Goal: Task Accomplishment & Management: Complete application form

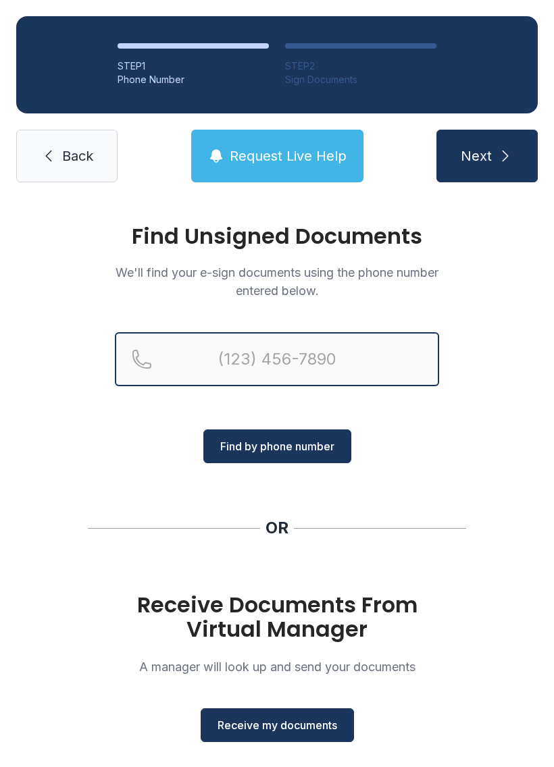
click at [337, 346] on input "Reservation phone number" at bounding box center [277, 359] width 324 height 54
type input "[PHONE_NUMBER]"
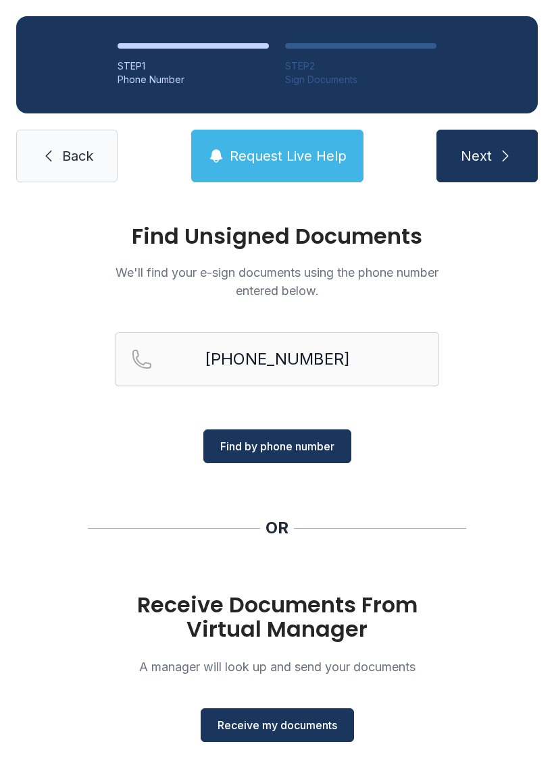
click at [303, 444] on span "Find by phone number" at bounding box center [277, 446] width 114 height 16
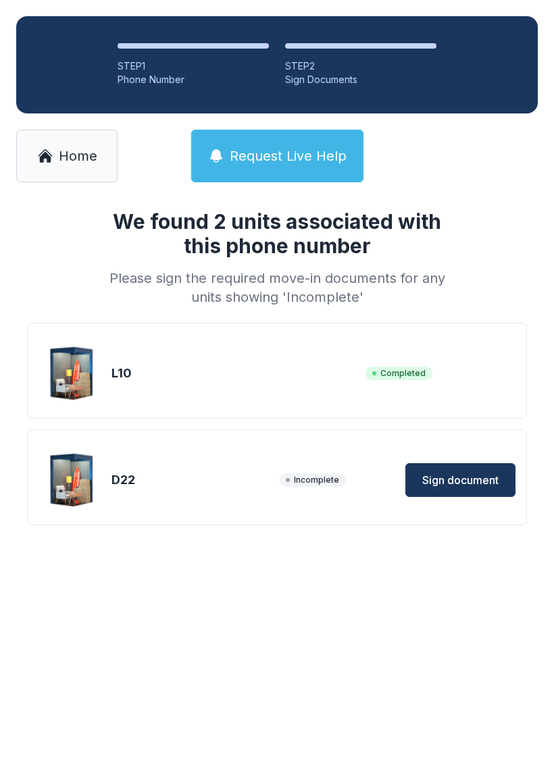
click at [464, 475] on span "Sign document" at bounding box center [460, 480] width 76 height 16
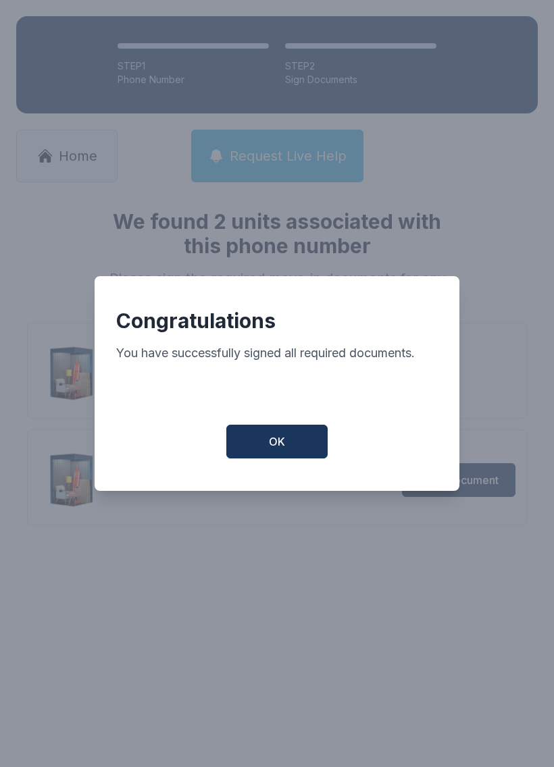
click at [284, 446] on span "OK" at bounding box center [277, 442] width 16 height 16
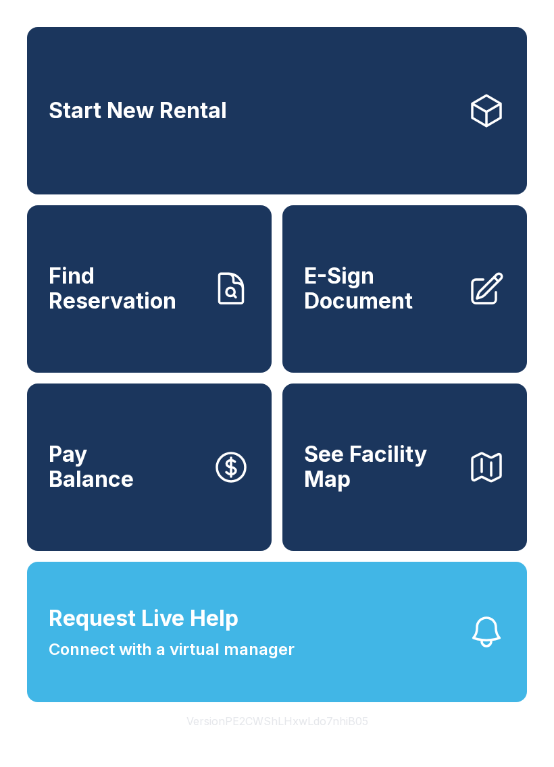
click at [429, 313] on span "E-Sign Document" at bounding box center [380, 288] width 153 height 49
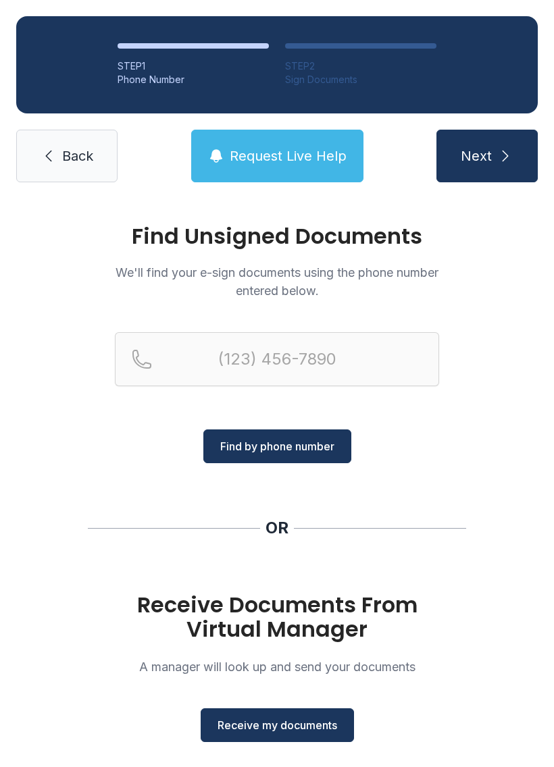
click at [305, 450] on span "Find by phone number" at bounding box center [277, 446] width 114 height 16
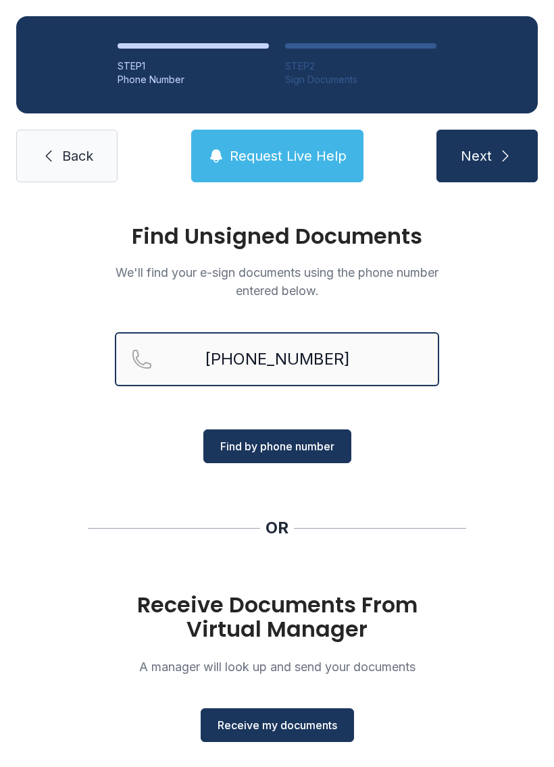
type input "[PHONE_NUMBER]"
click at [302, 443] on span "Find by phone number" at bounding box center [277, 446] width 114 height 16
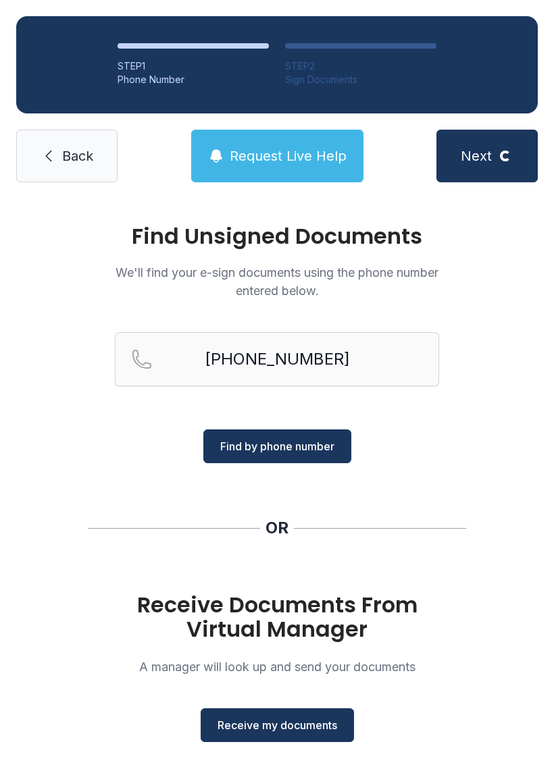
click at [287, 450] on span "Find by phone number" at bounding box center [277, 446] width 114 height 16
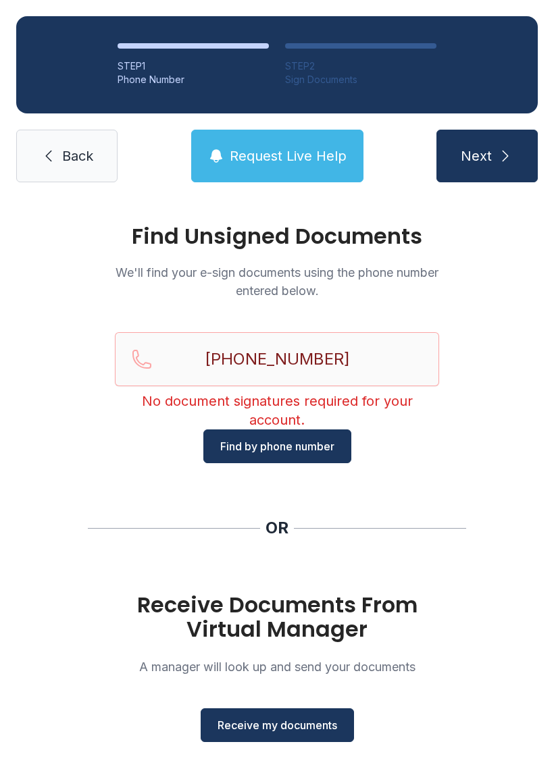
click at [82, 135] on link "Back" at bounding box center [66, 156] width 101 height 53
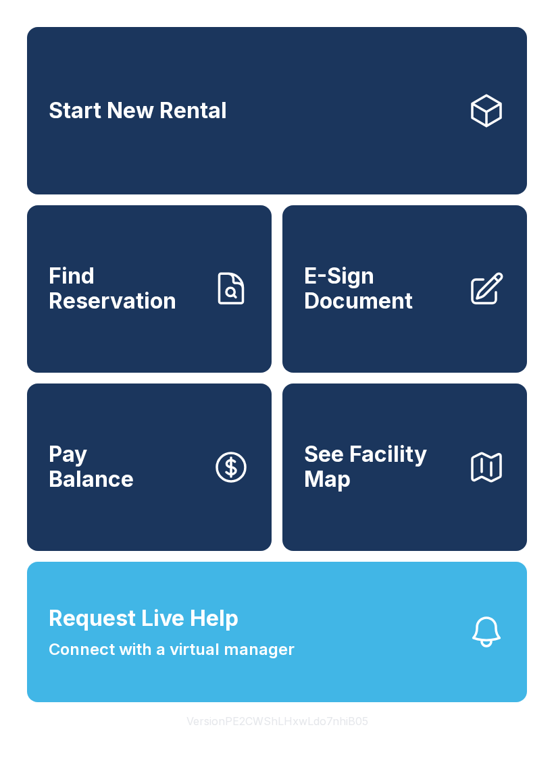
click at [377, 353] on link "E-Sign Document" at bounding box center [404, 288] width 244 height 167
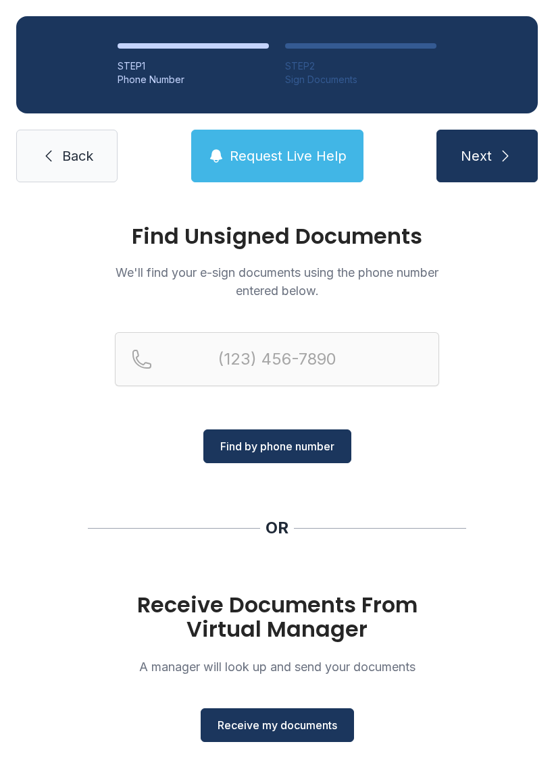
click at [294, 727] on span "Receive my documents" at bounding box center [277, 725] width 120 height 16
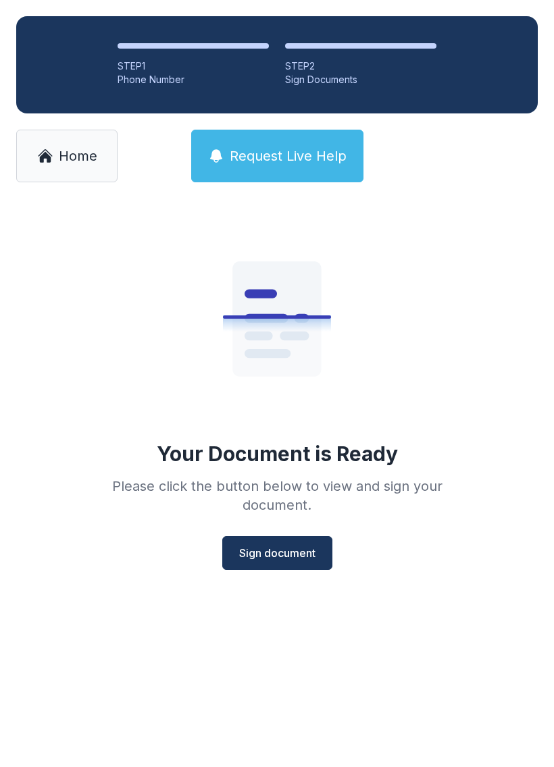
click at [292, 550] on span "Sign document" at bounding box center [277, 553] width 76 height 16
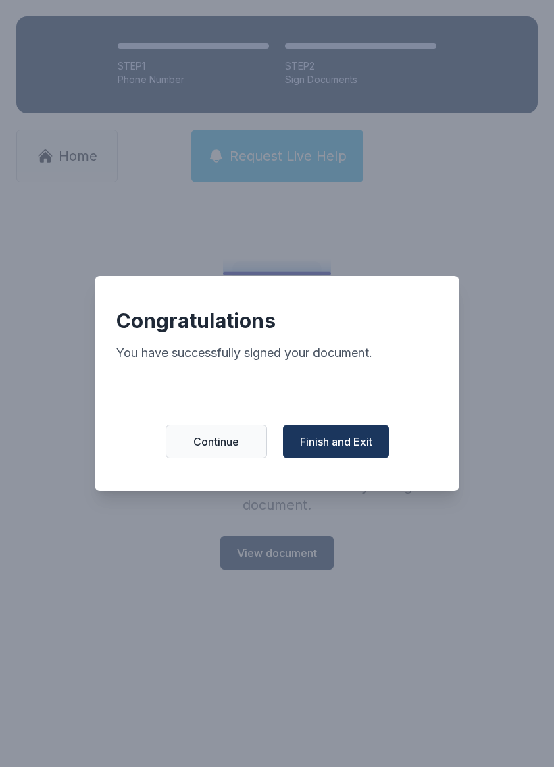
click at [218, 450] on span "Continue" at bounding box center [216, 442] width 46 height 16
